Goal: Transaction & Acquisition: Download file/media

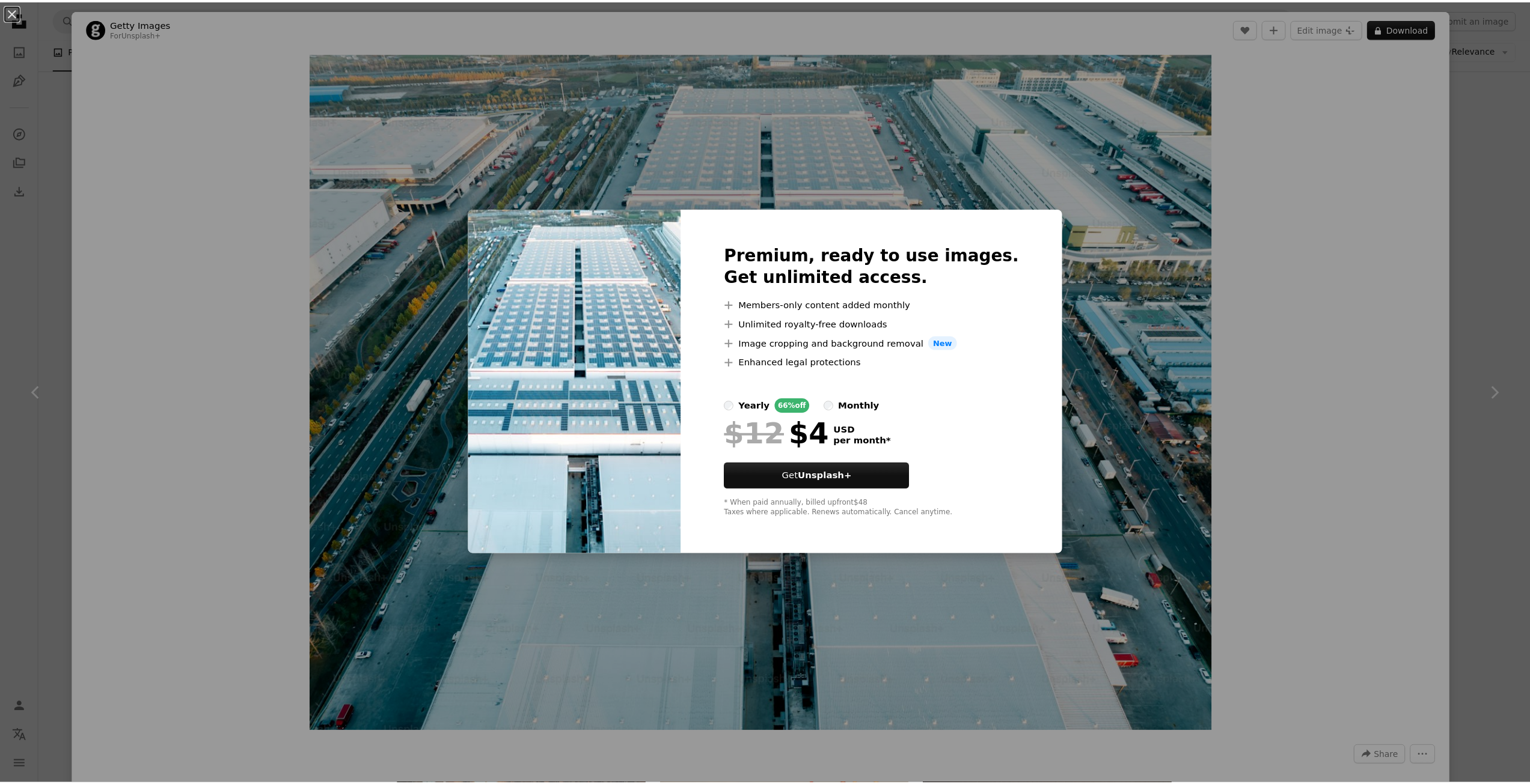
scroll to position [0, 180]
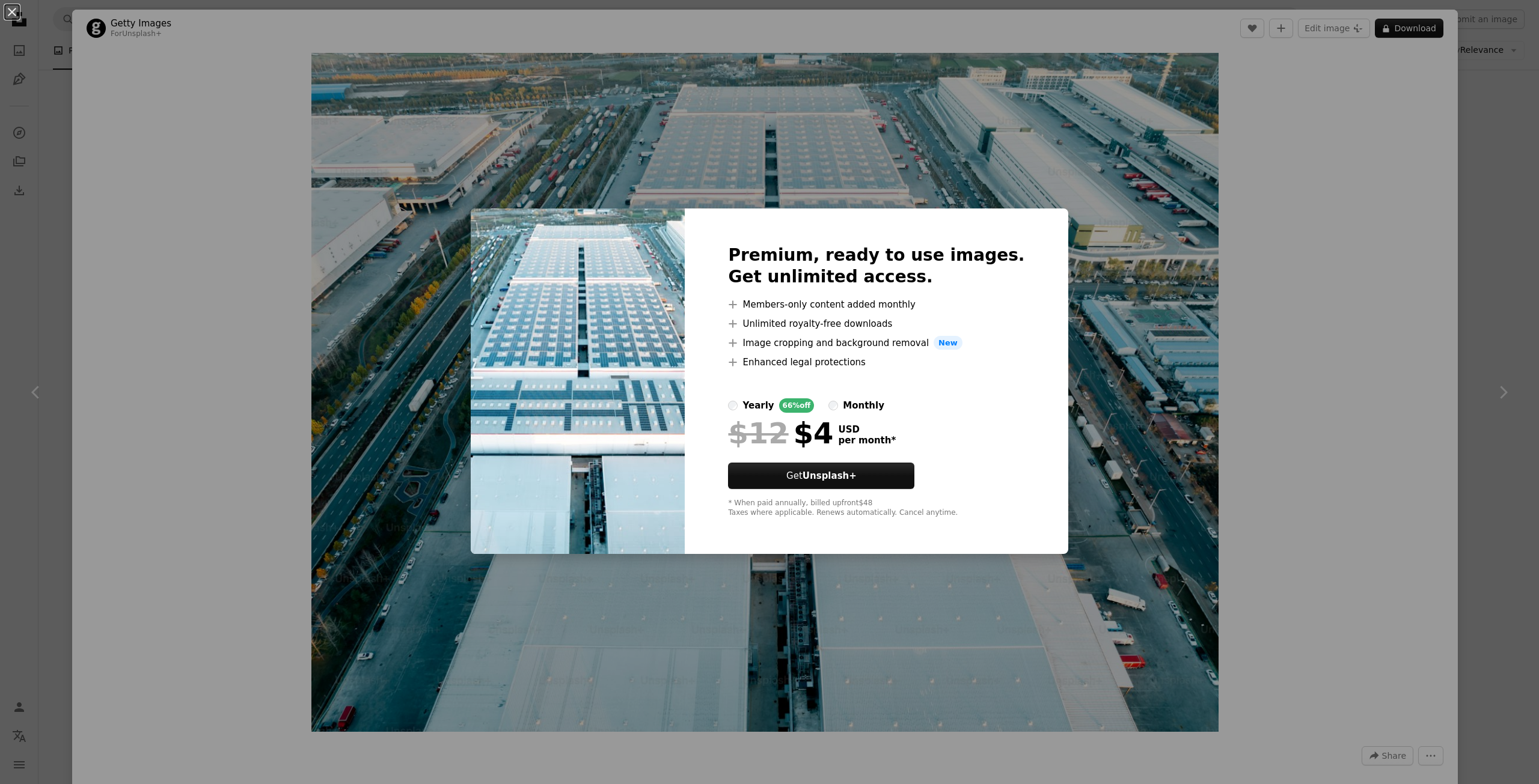
click at [1199, 270] on div "An X shape Premium, ready to use images. Get unlimited access. A plus sign Memb…" at bounding box center [770, 392] width 1539 height 784
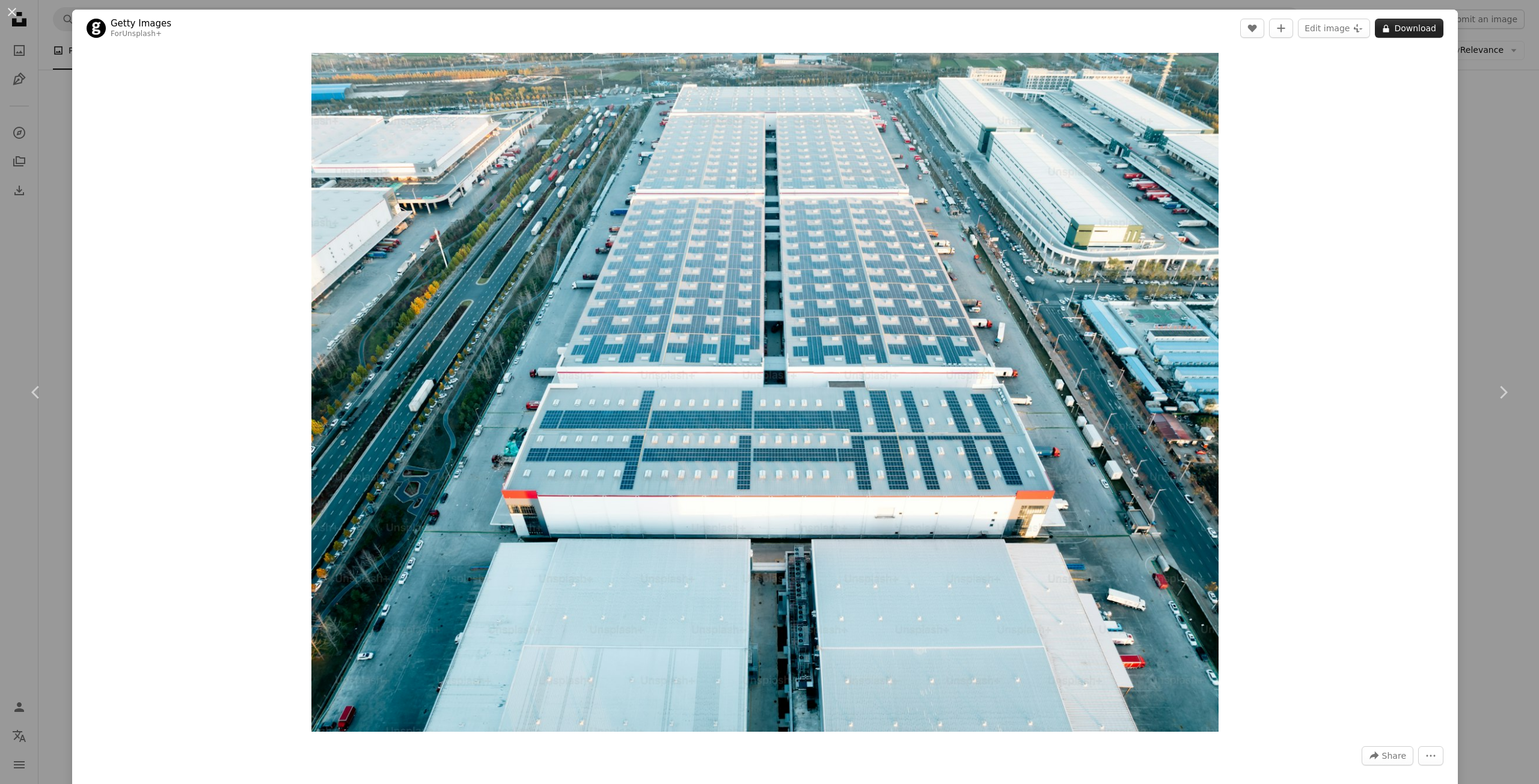
drag, startPoint x: 735, startPoint y: 236, endPoint x: 1416, endPoint y: 28, distance: 712.1
click at [1416, 28] on button "A lock Download" at bounding box center [1408, 27] width 69 height 19
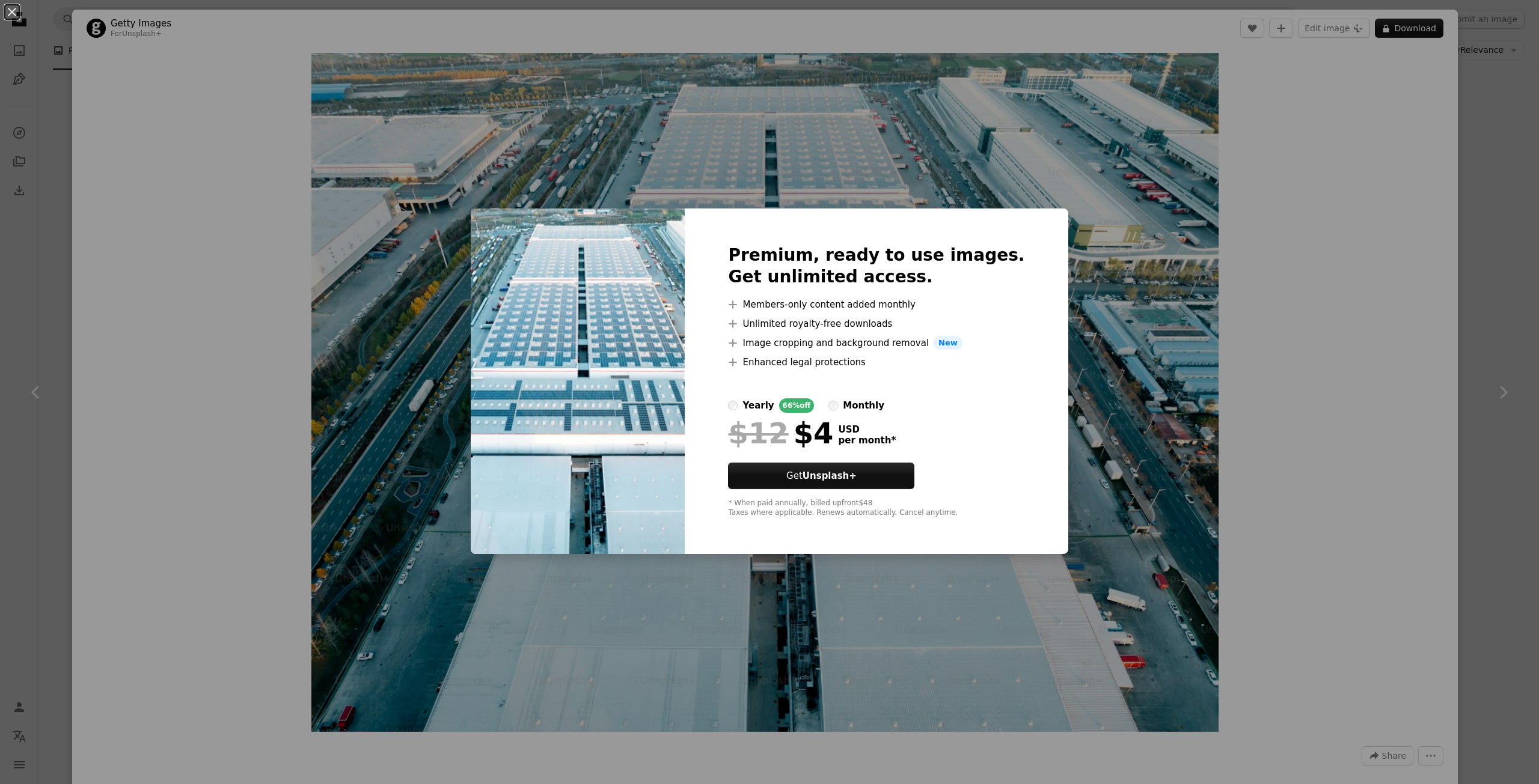
click at [1422, 299] on div "An X shape Premium, ready to use images. Get unlimited access. A plus sign Memb…" at bounding box center [770, 392] width 1539 height 784
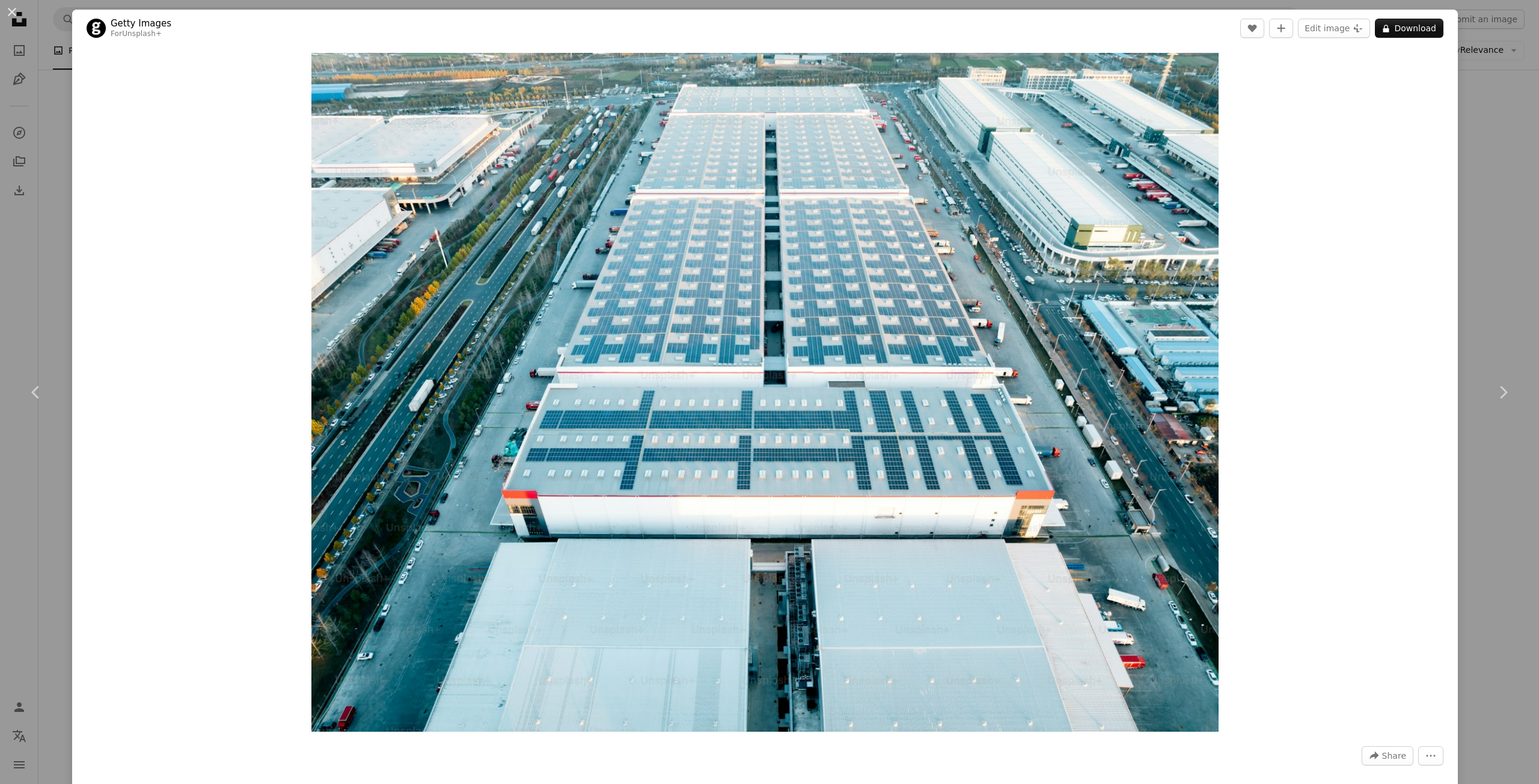
click at [1480, 271] on div "An X shape Chevron left Chevron right Getty Images For Unsplash+ A heart A plus…" at bounding box center [770, 392] width 1539 height 784
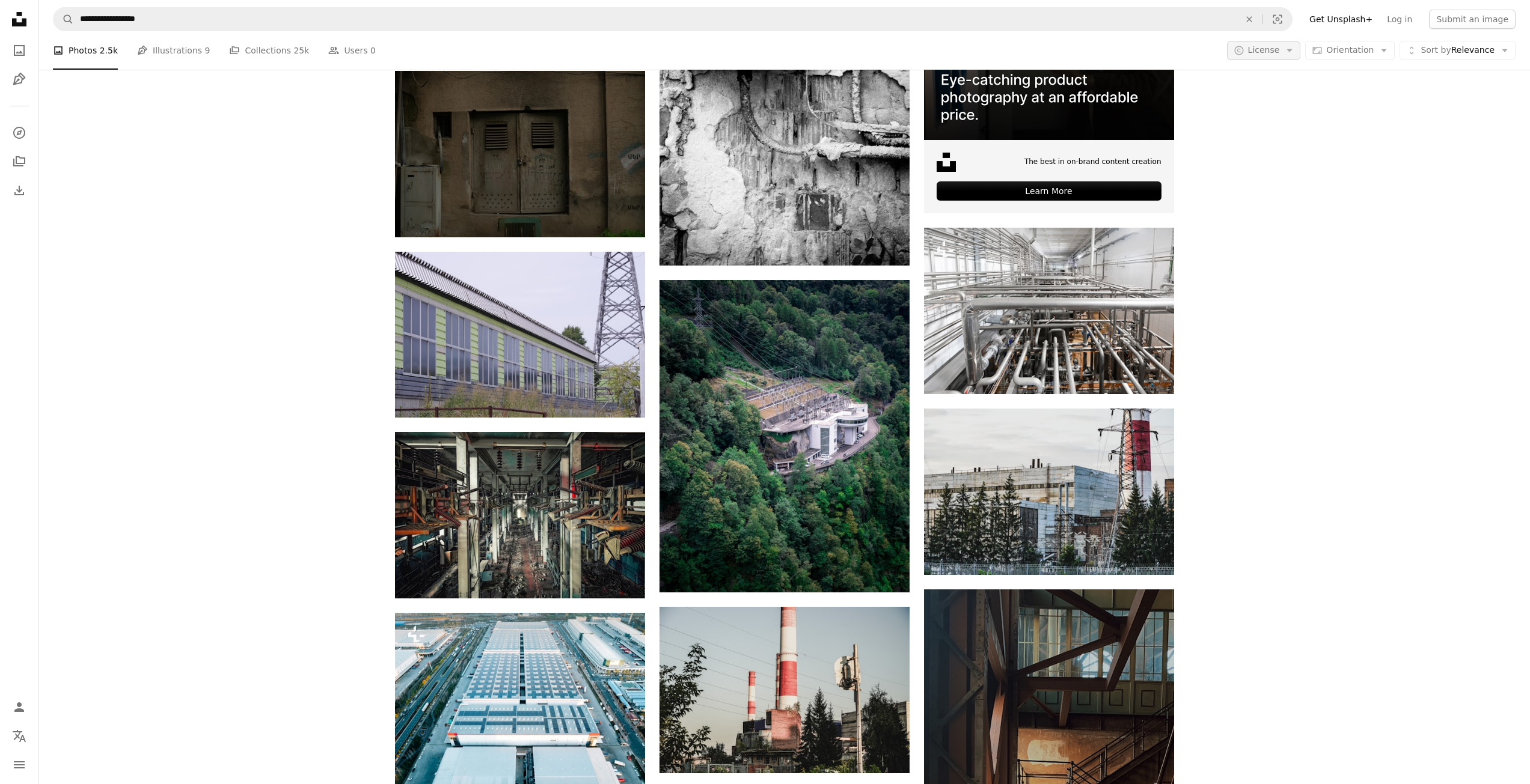
scroll to position [481, 0]
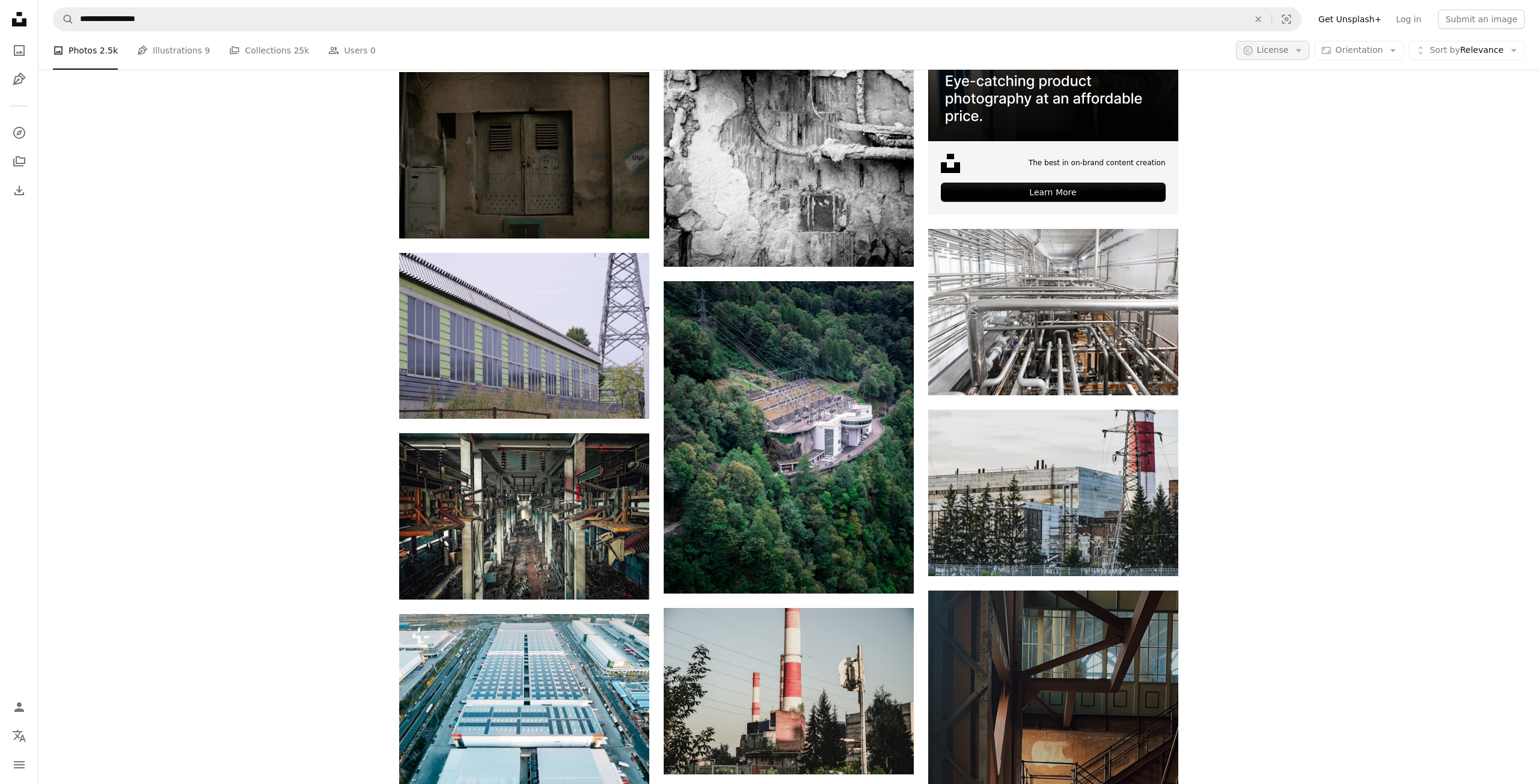
click at [1298, 59] on button "A copyright icon © License Arrow down" at bounding box center [1273, 50] width 74 height 19
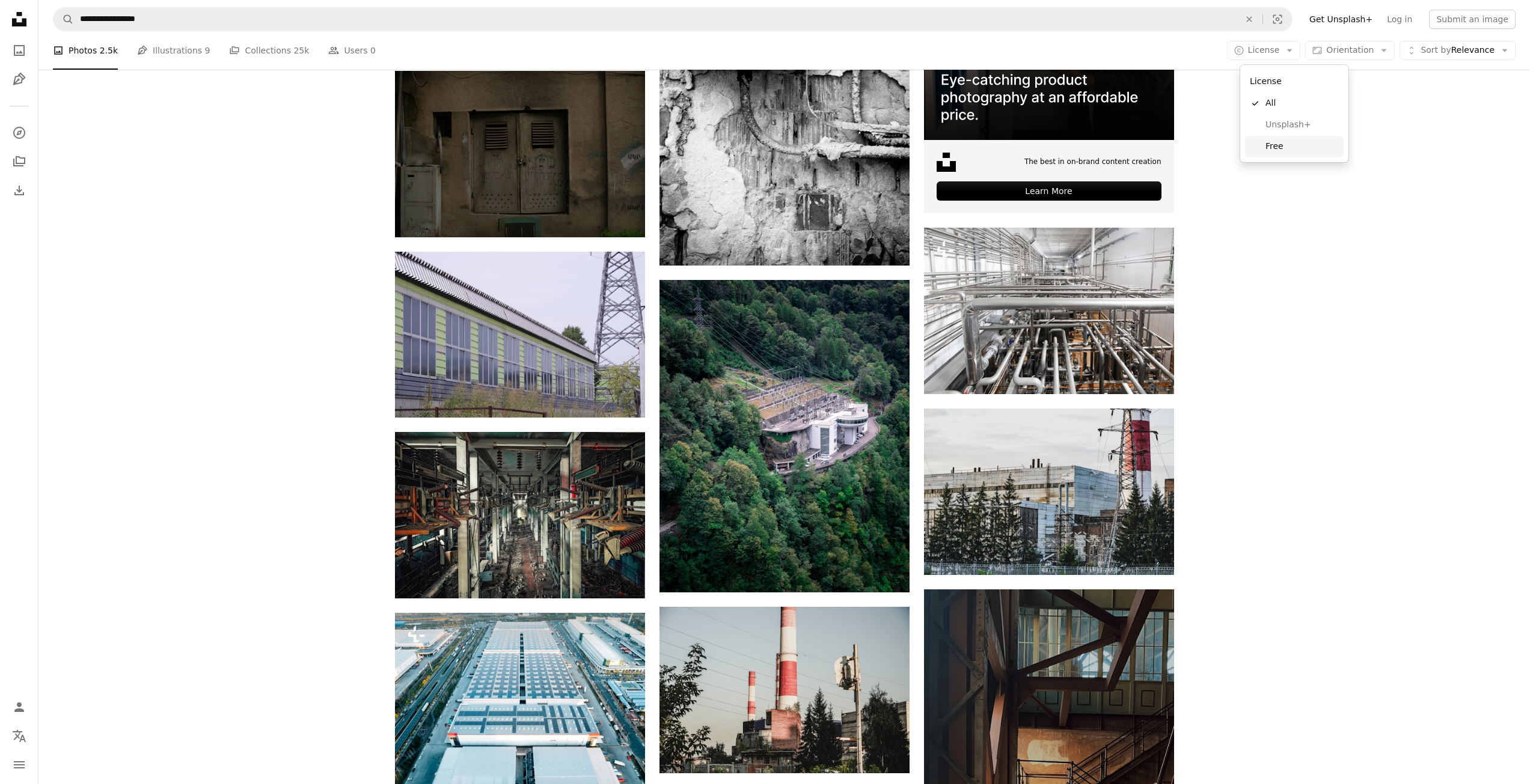
click at [1278, 152] on span "Free" at bounding box center [1302, 146] width 73 height 12
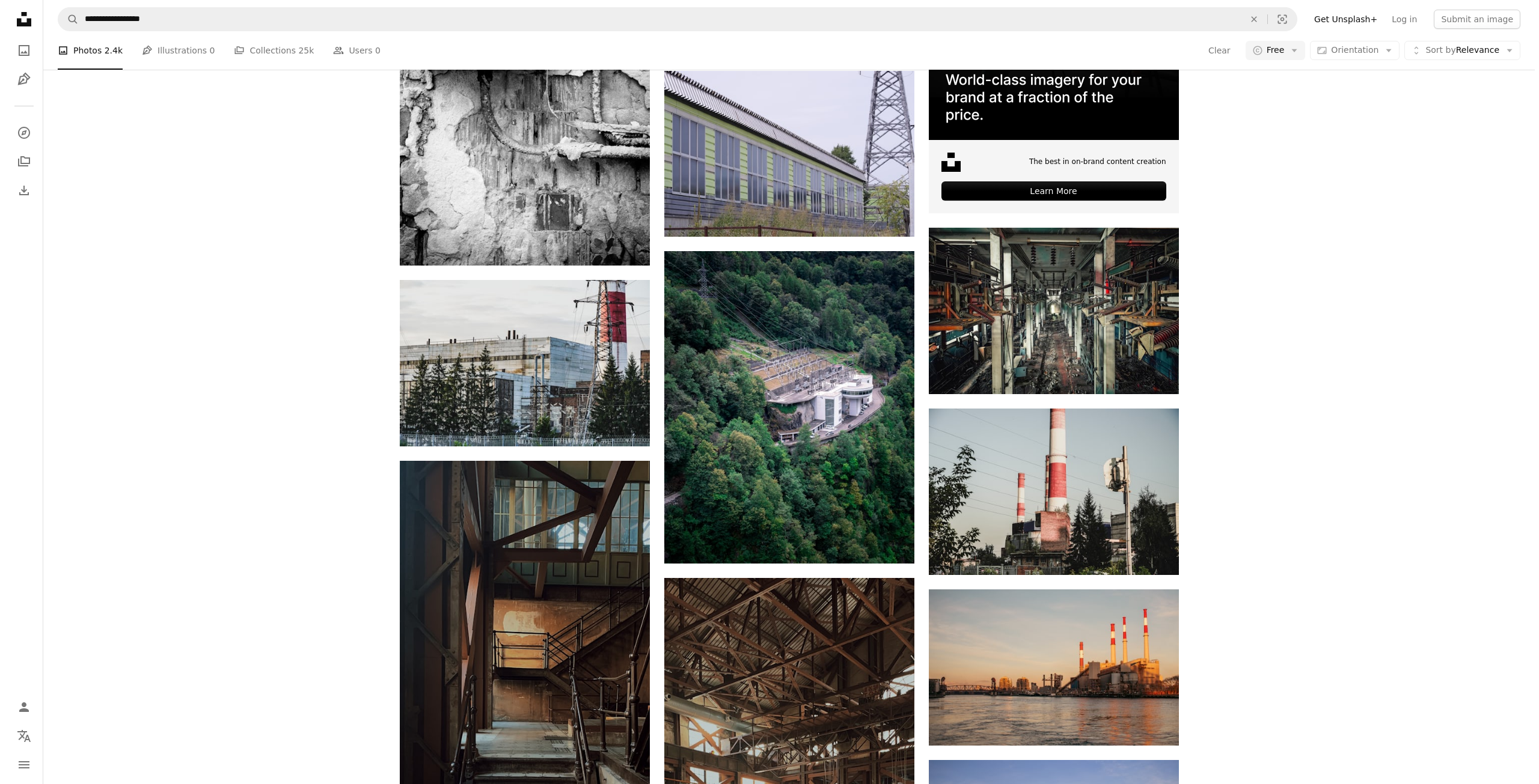
scroll to position [1202, 0]
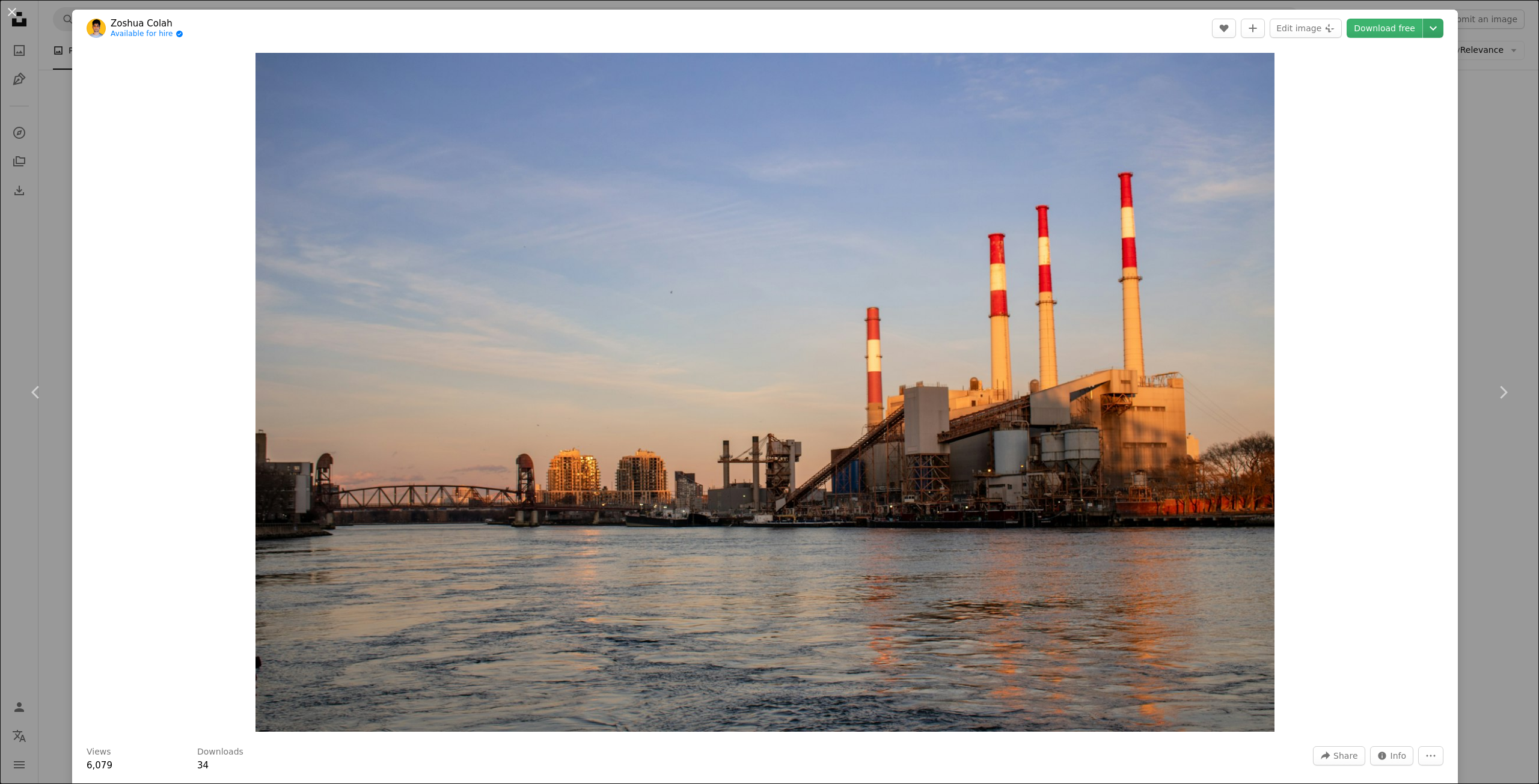
click at [1435, 23] on header "[PERSON_NAME] Available for hire A checkmark inside of a circle A heart A plus …" at bounding box center [765, 28] width 1385 height 37
click at [1429, 22] on icon "Chevron down" at bounding box center [1433, 28] width 19 height 15
click at [1361, 57] on span "( 640 x 426 )" at bounding box center [1375, 58] width 49 height 10
